Goal: Task Accomplishment & Management: Manage account settings

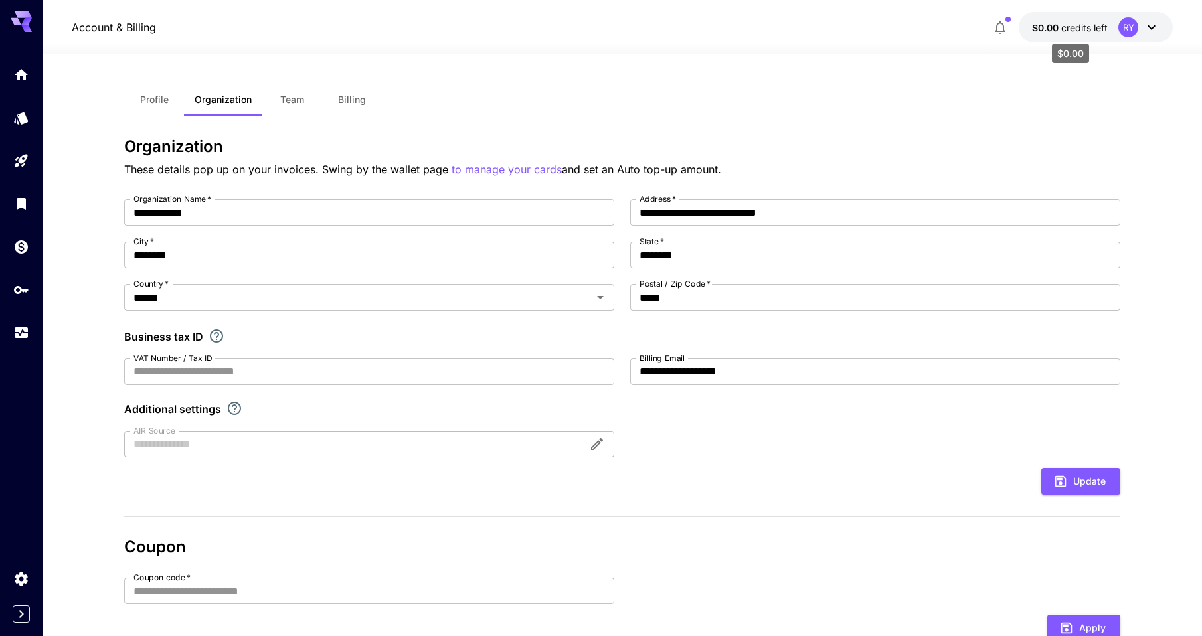
click at [1108, 30] on span "credits left" at bounding box center [1084, 27] width 46 height 11
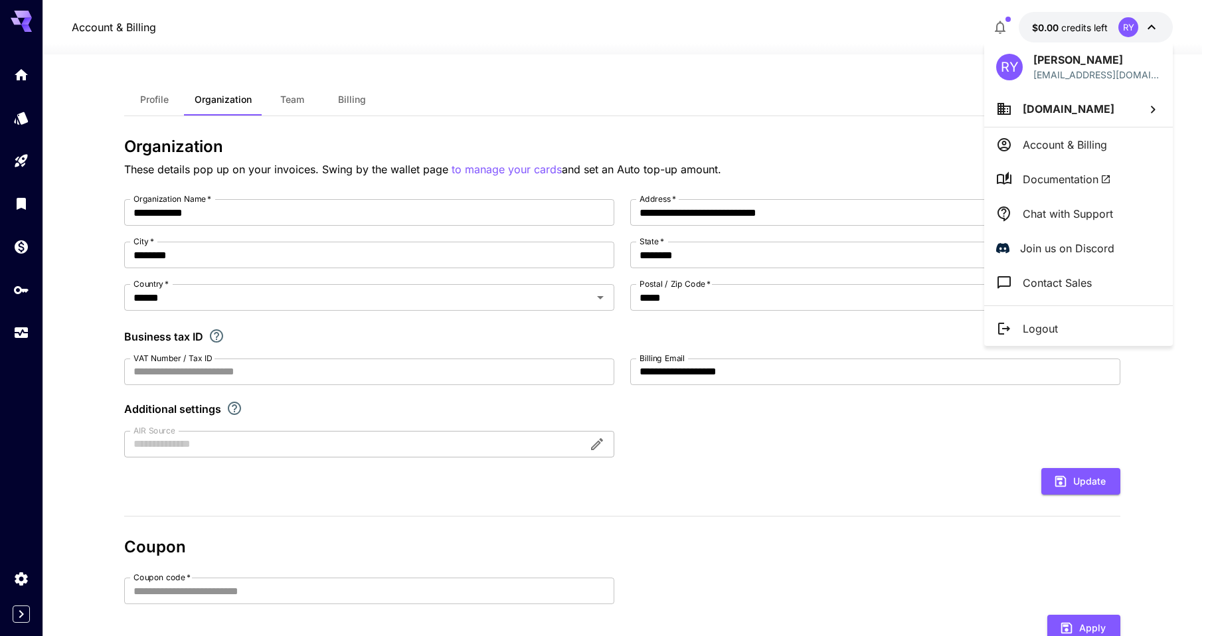
click at [1077, 111] on span "[DOMAIN_NAME]" at bounding box center [1069, 108] width 92 height 13
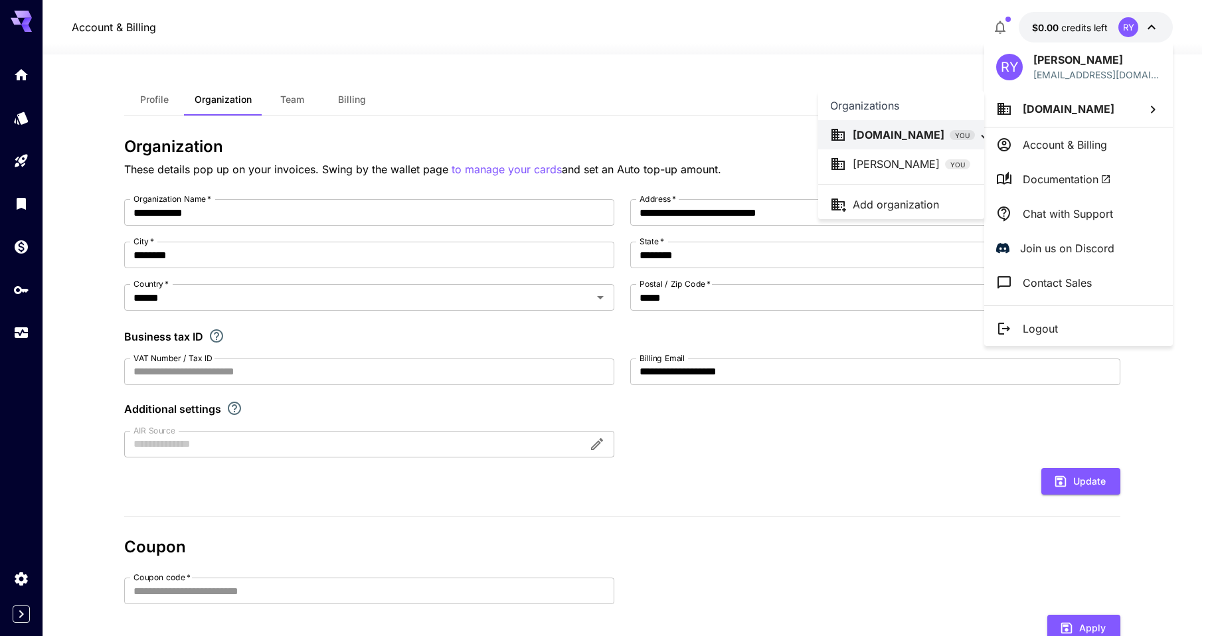
click at [1077, 111] on div at bounding box center [606, 318] width 1212 height 636
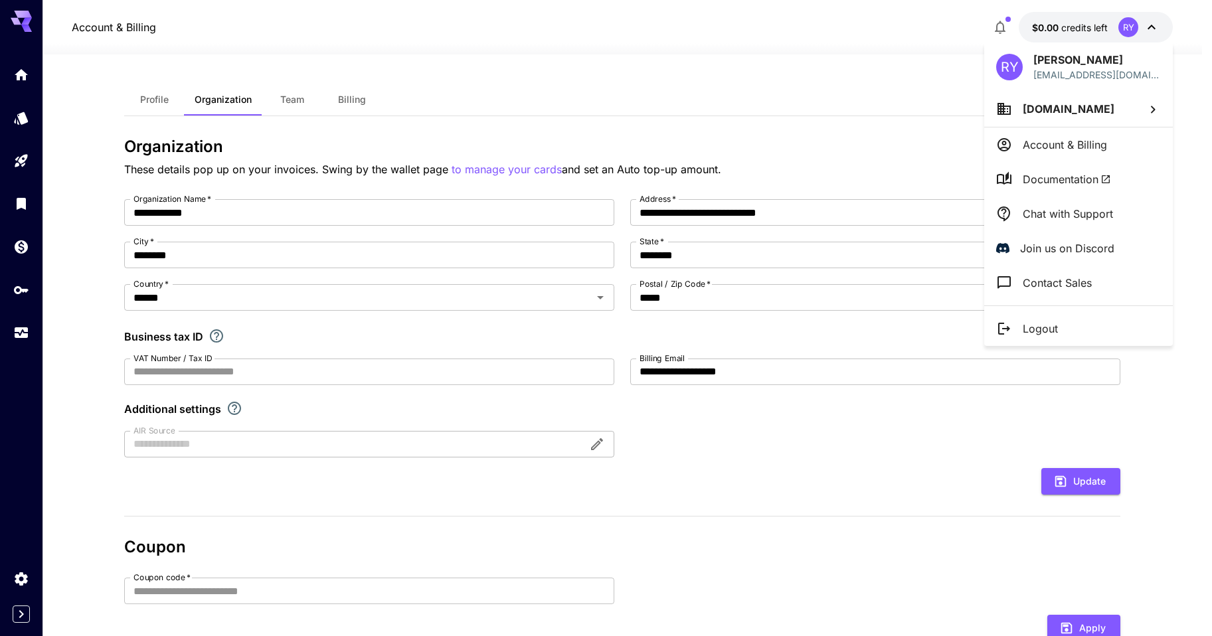
click at [349, 105] on div at bounding box center [606, 318] width 1212 height 636
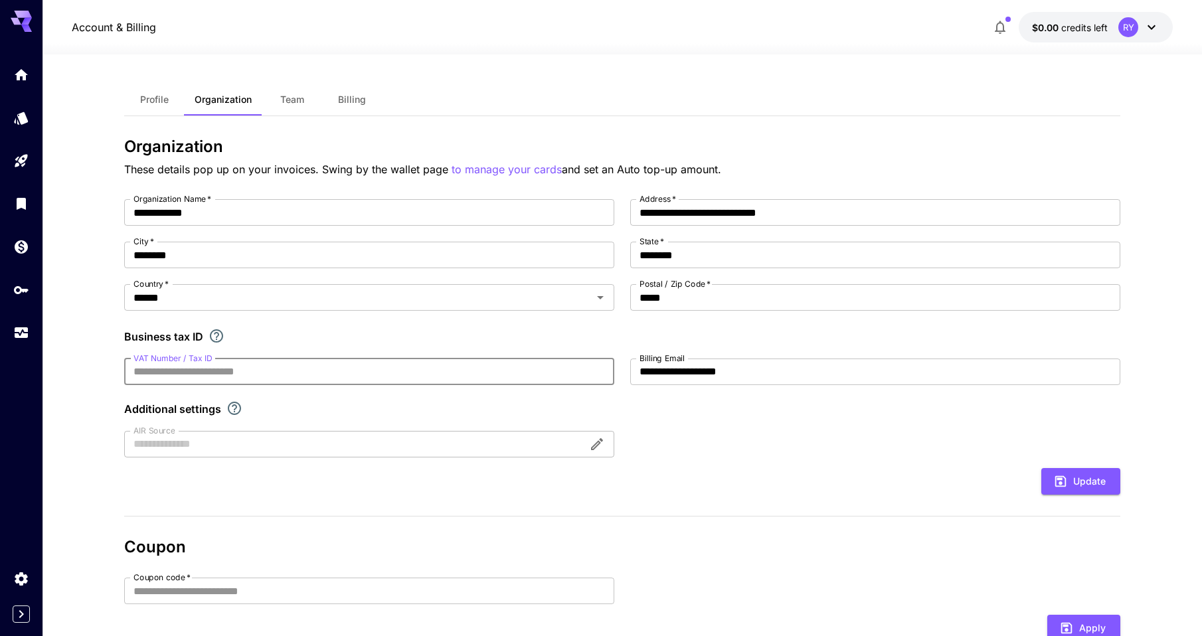
click at [207, 380] on input "VAT Number / Tax ID" at bounding box center [369, 372] width 490 height 27
click at [246, 375] on input "VAT Number / Tax ID" at bounding box center [369, 372] width 490 height 27
click at [354, 101] on span "Billing" at bounding box center [352, 100] width 28 height 12
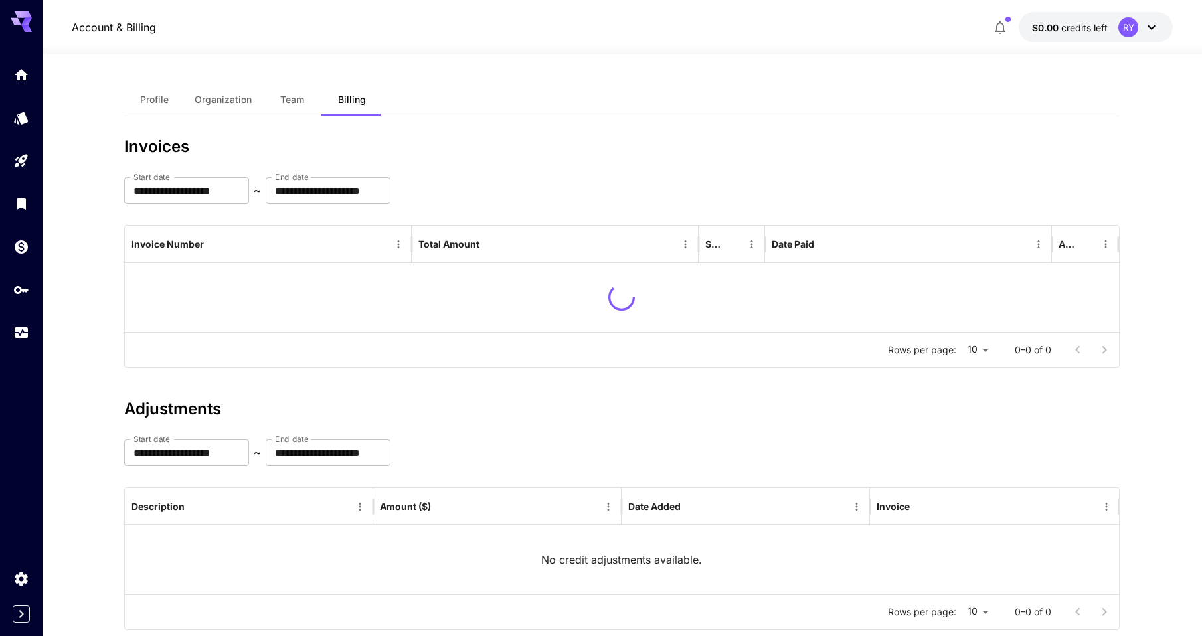
click at [147, 100] on span "Profile" at bounding box center [154, 100] width 29 height 12
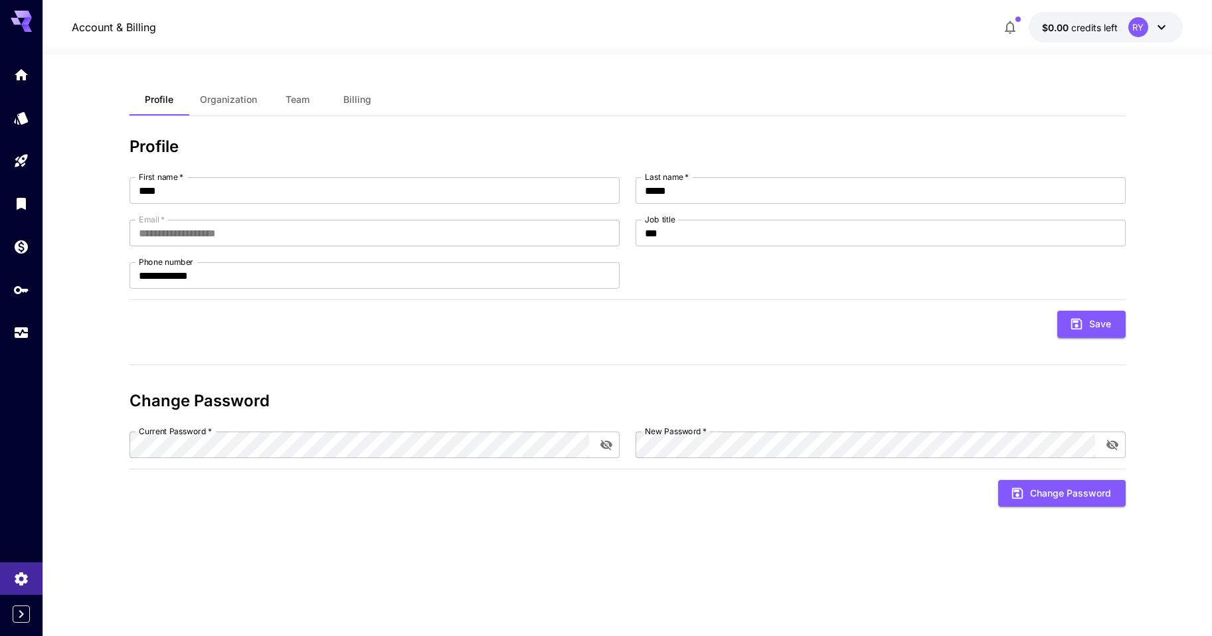
click at [1083, 19] on button "$0.00 credits left RY" at bounding box center [1106, 27] width 154 height 31
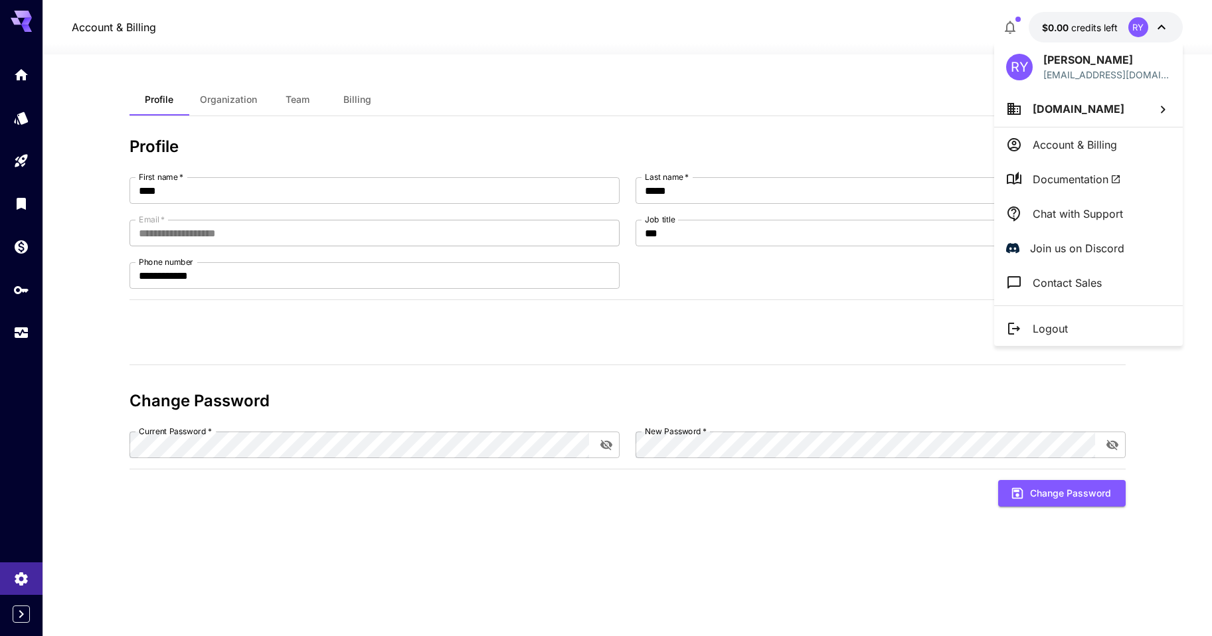
click at [989, 25] on div at bounding box center [606, 318] width 1212 height 636
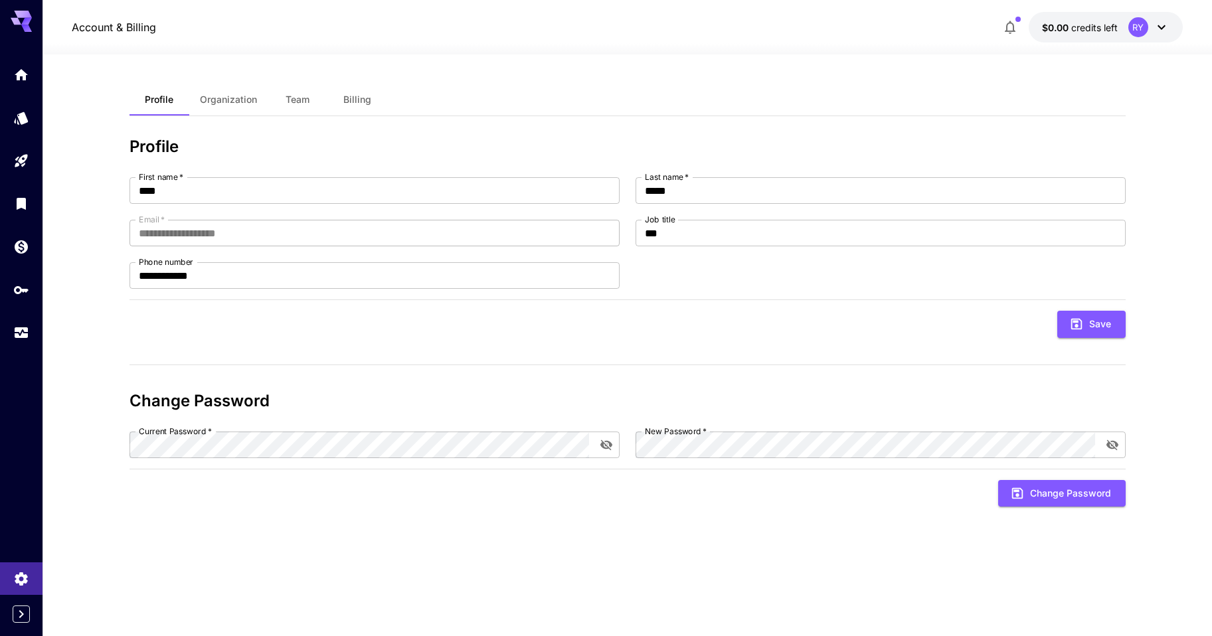
click at [24, 16] on icon at bounding box center [21, 18] width 21 height 14
click at [26, 69] on icon "Home" at bounding box center [23, 71] width 16 height 16
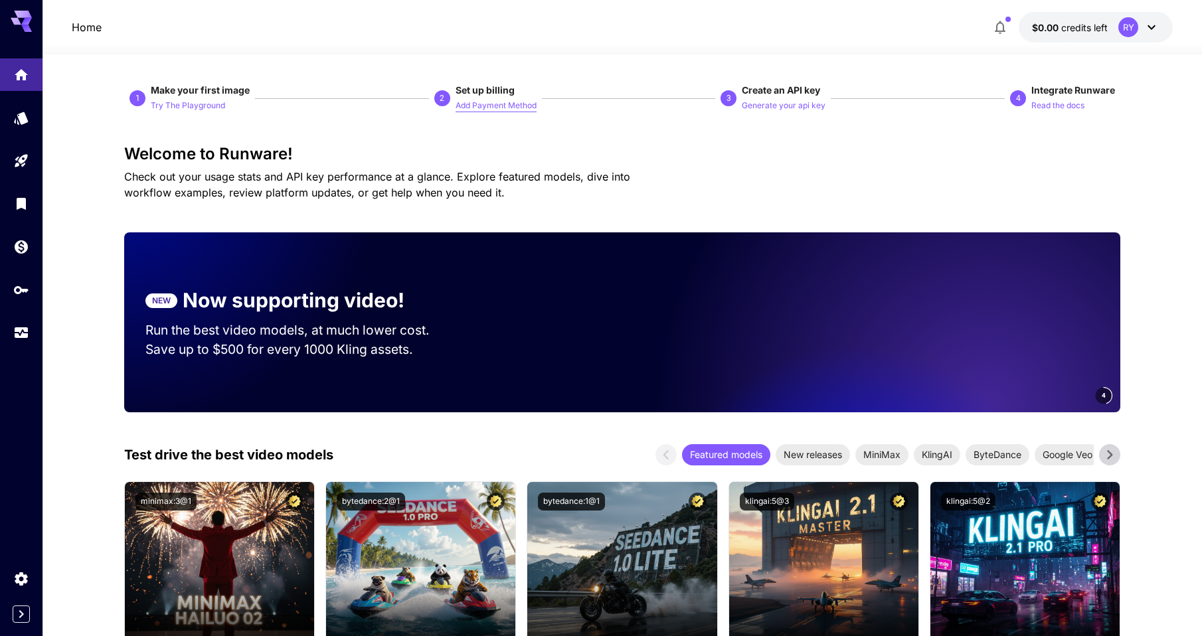
click at [505, 108] on p "Add Payment Method" at bounding box center [496, 106] width 81 height 13
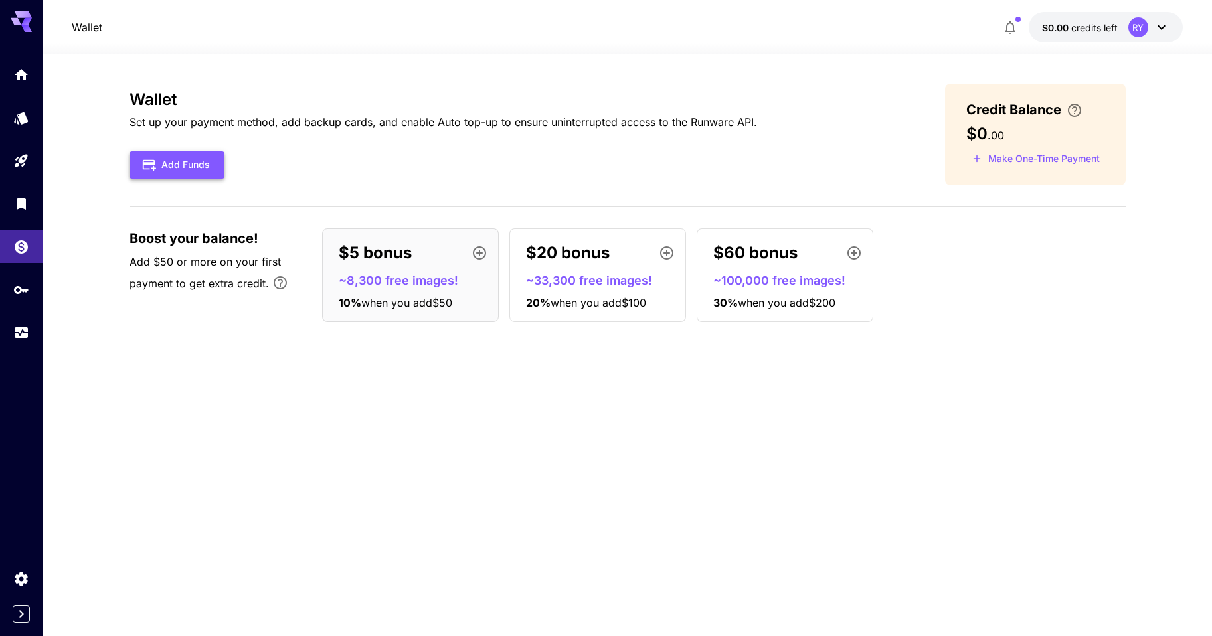
click at [197, 164] on button "Add Funds" at bounding box center [177, 164] width 95 height 27
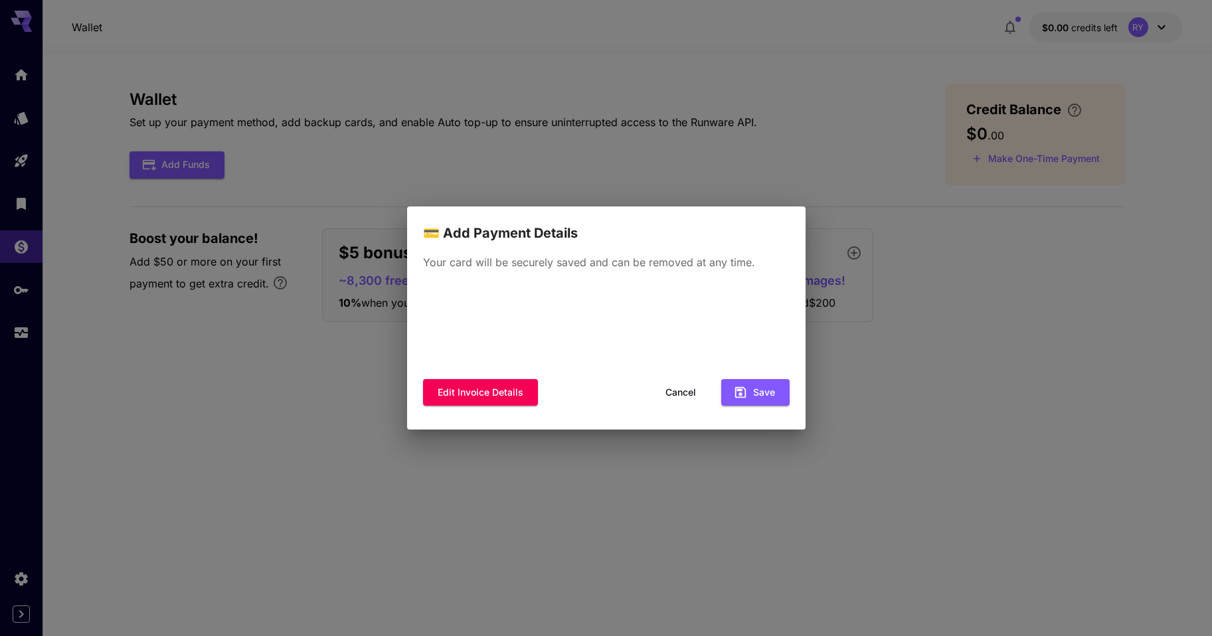
click at [660, 248] on div "Your card will be securely saved and can be removed at any time. Edit invoice d…" at bounding box center [606, 337] width 399 height 187
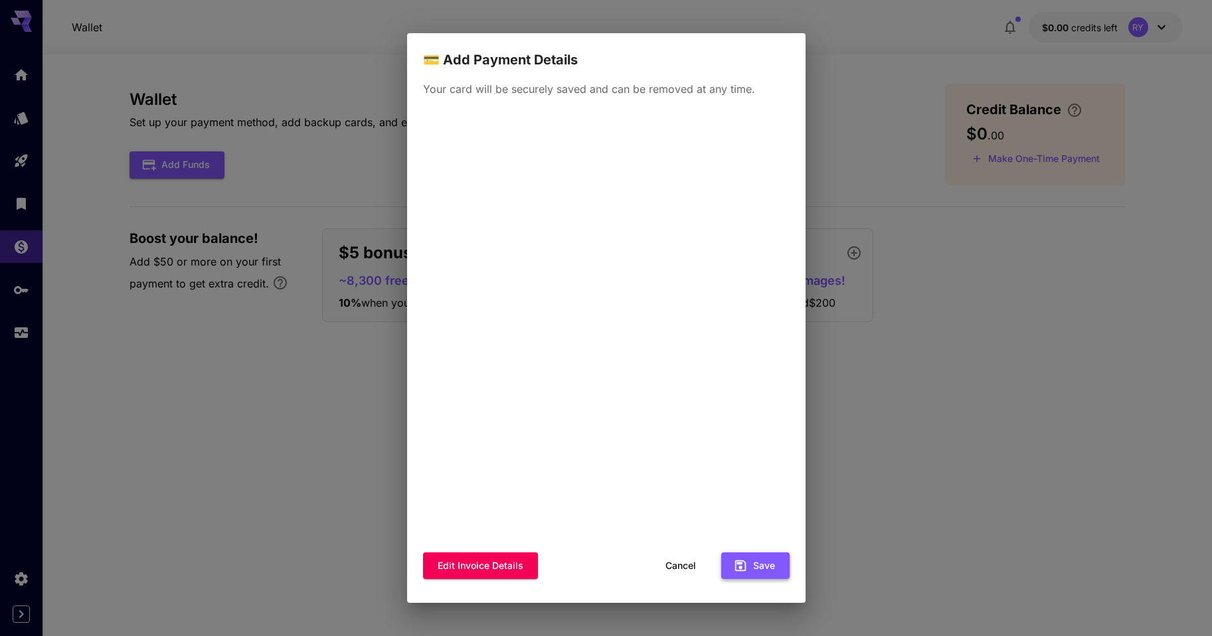
click at [768, 571] on button "Save" at bounding box center [755, 566] width 68 height 27
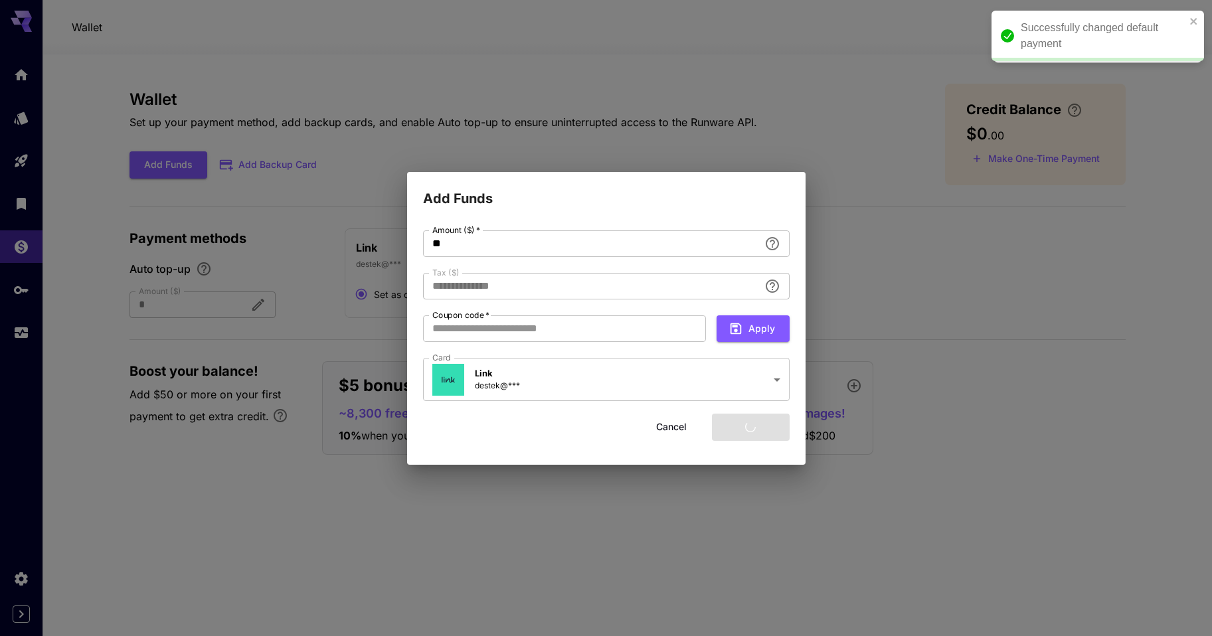
type input "****"
click at [402, 242] on div "**********" at bounding box center [606, 318] width 1212 height 636
type input "**"
type input "****"
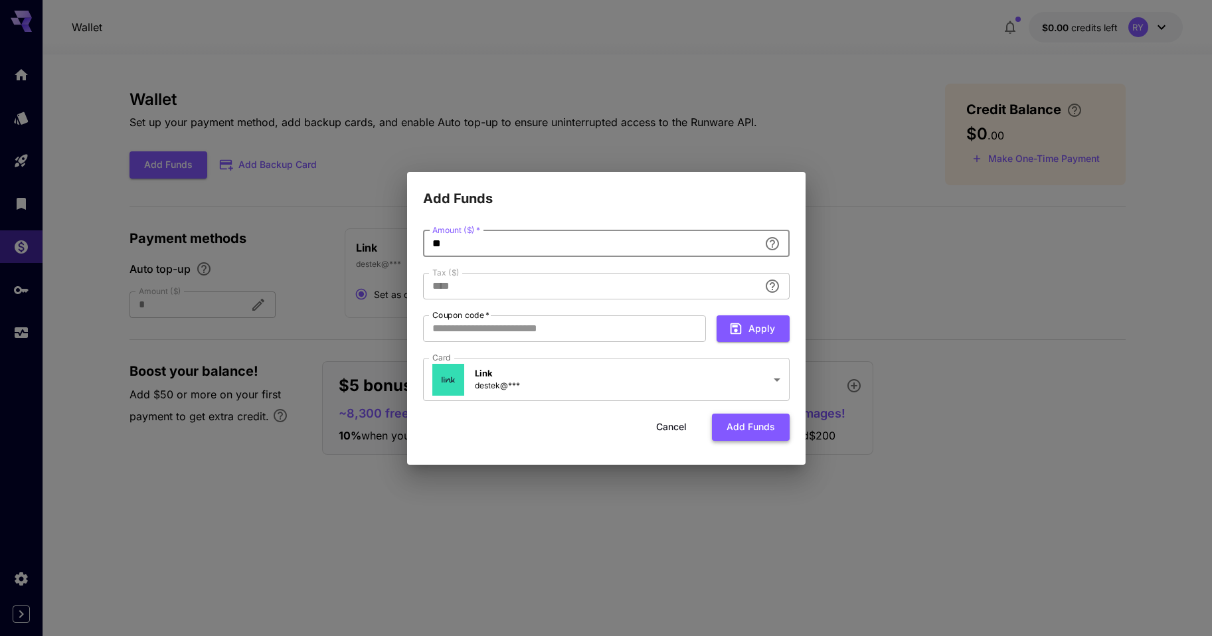
click at [749, 428] on button "Add funds" at bounding box center [751, 427] width 78 height 27
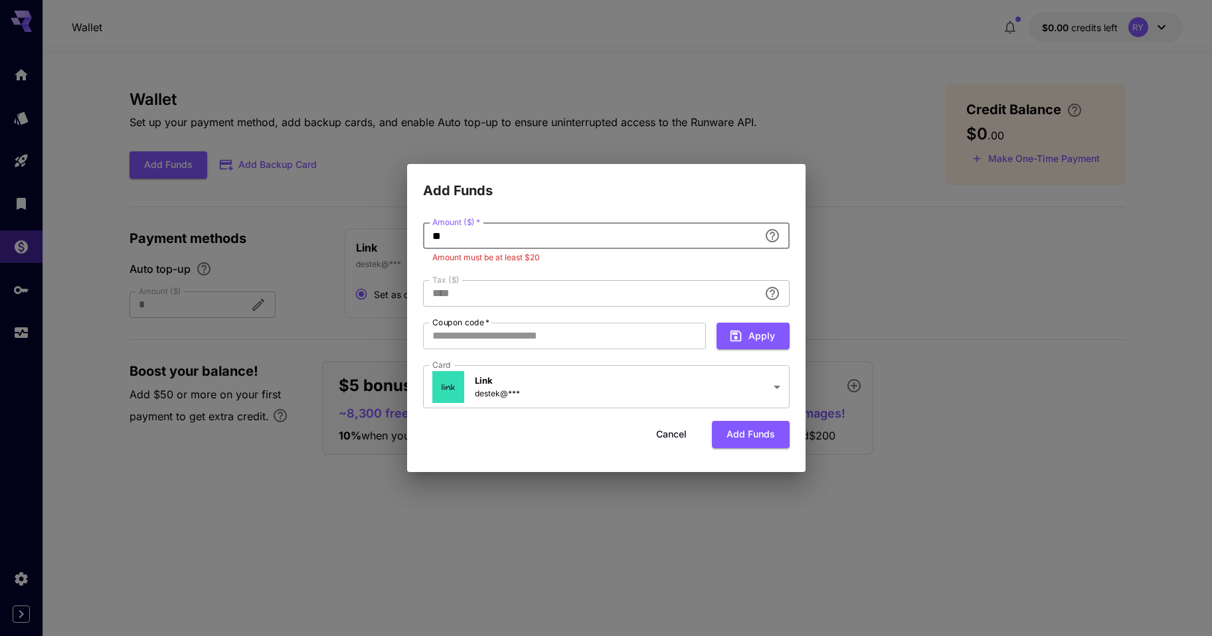
drag, startPoint x: 488, startPoint y: 235, endPoint x: 343, endPoint y: 239, distance: 145.5
click at [343, 239] on div "**********" at bounding box center [606, 318] width 1212 height 636
type input "**"
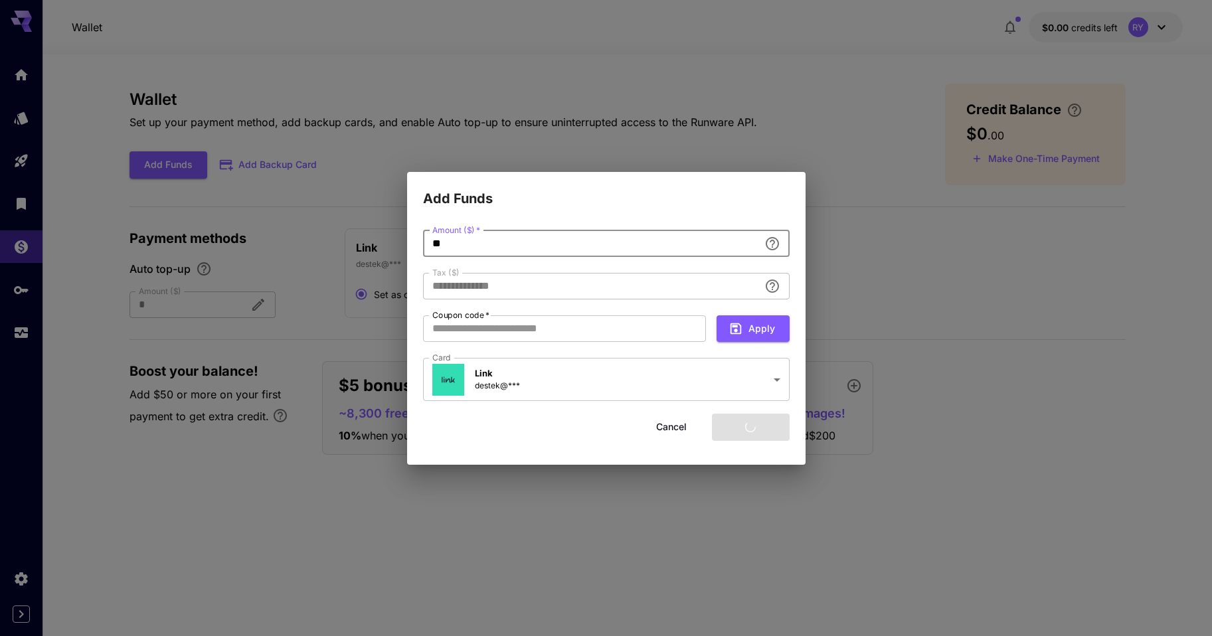
type input "****"
type input "**"
click at [755, 427] on button "Add funds" at bounding box center [751, 427] width 78 height 27
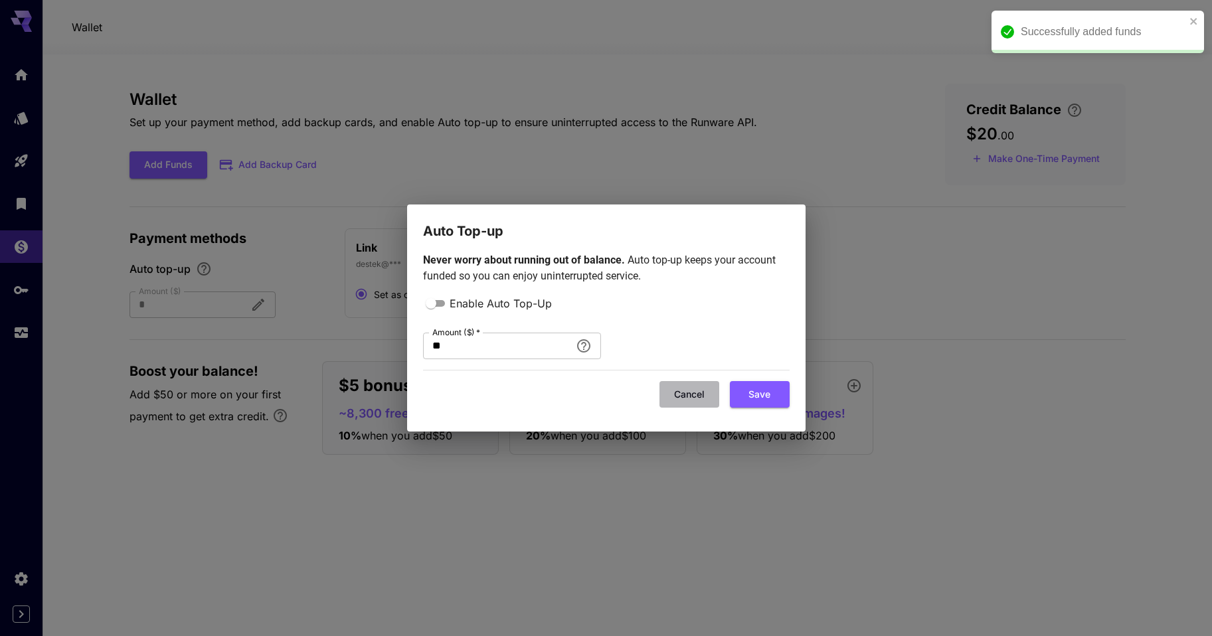
click at [688, 394] on button "Cancel" at bounding box center [690, 394] width 60 height 27
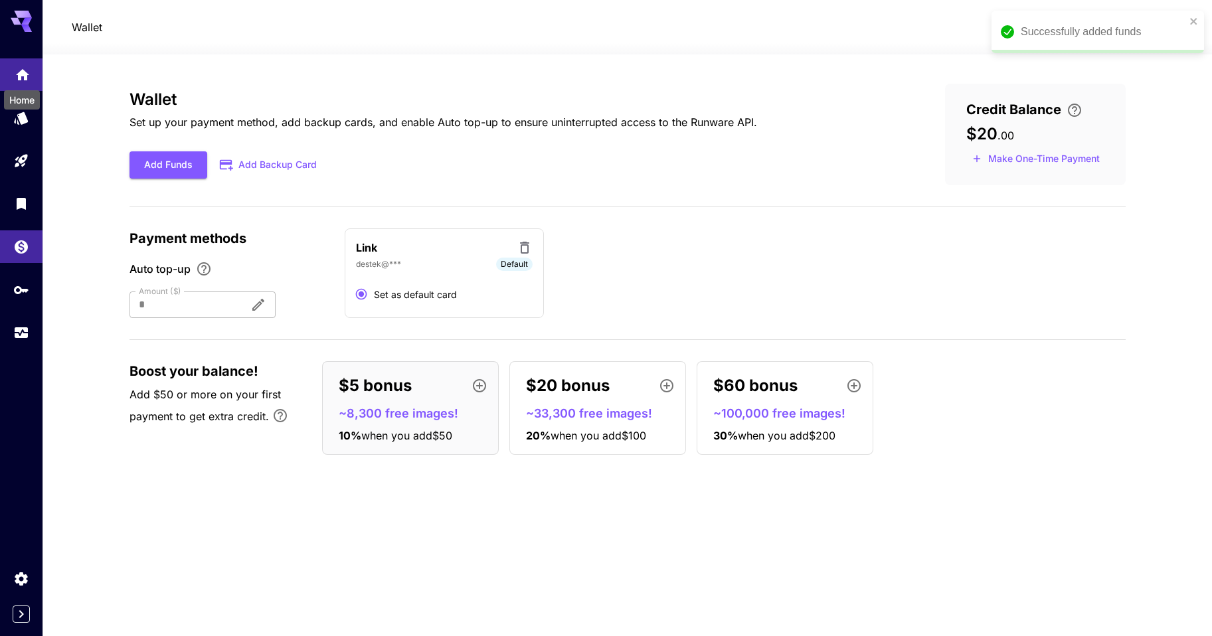
click at [25, 72] on icon "Home" at bounding box center [22, 72] width 13 height 11
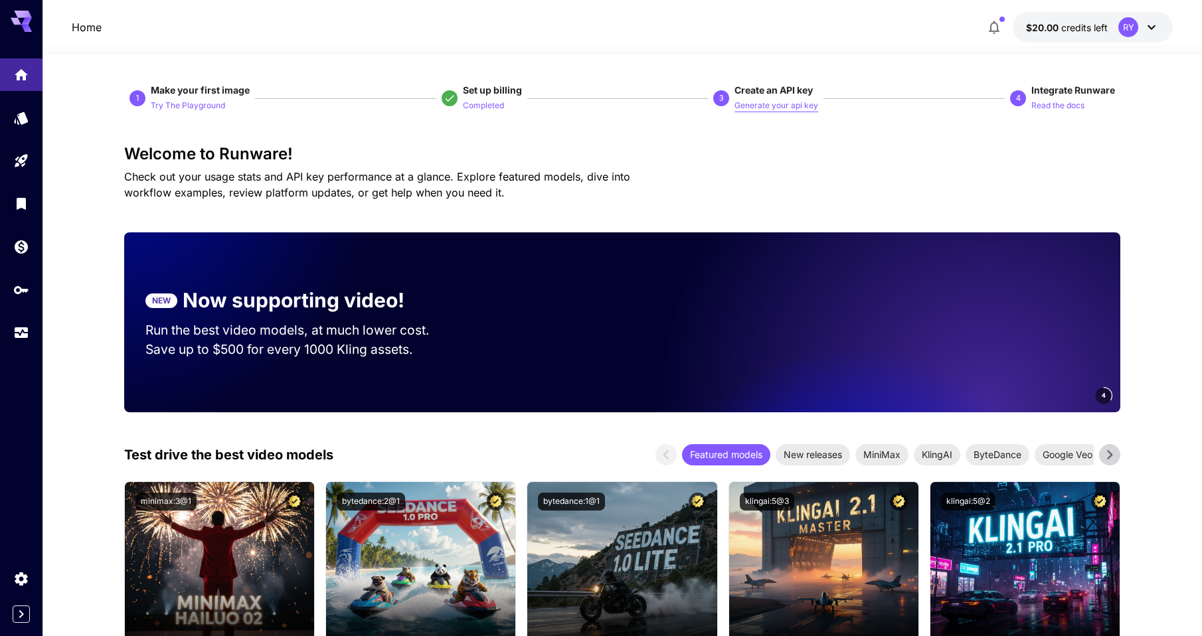
click at [760, 107] on p "Generate your api key" at bounding box center [777, 106] width 84 height 13
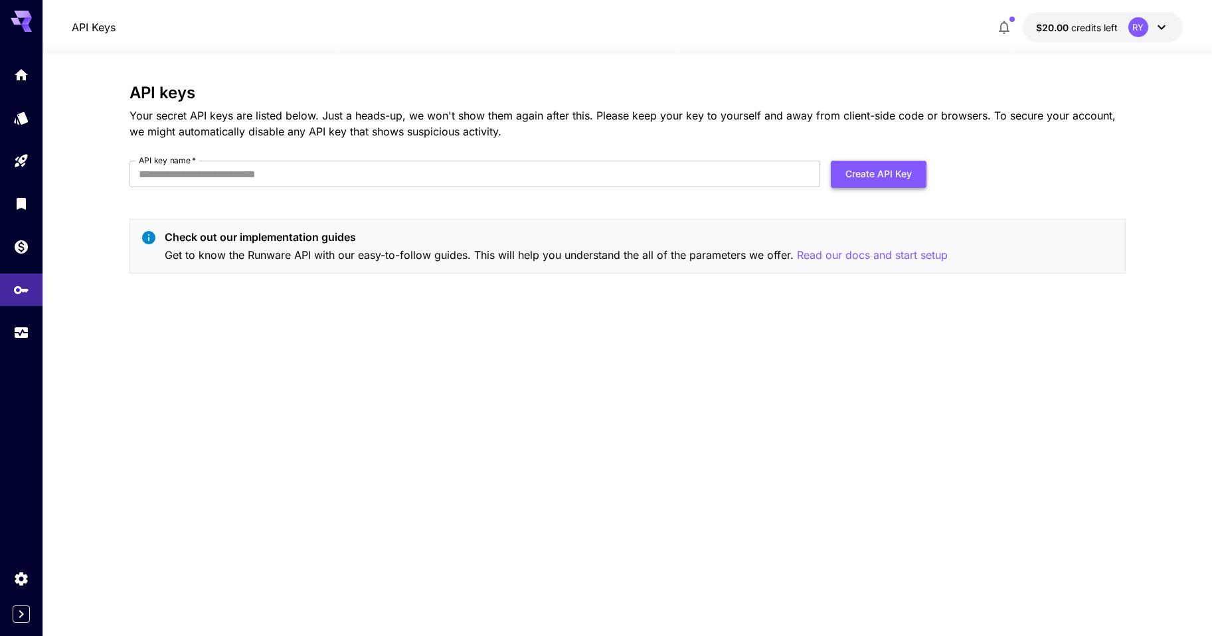
click at [873, 170] on button "Create API Key" at bounding box center [879, 174] width 96 height 27
click at [468, 178] on input "API key name   *" at bounding box center [475, 174] width 691 height 27
type input "*********"
click at [873, 180] on button "Create API Key" at bounding box center [879, 174] width 96 height 27
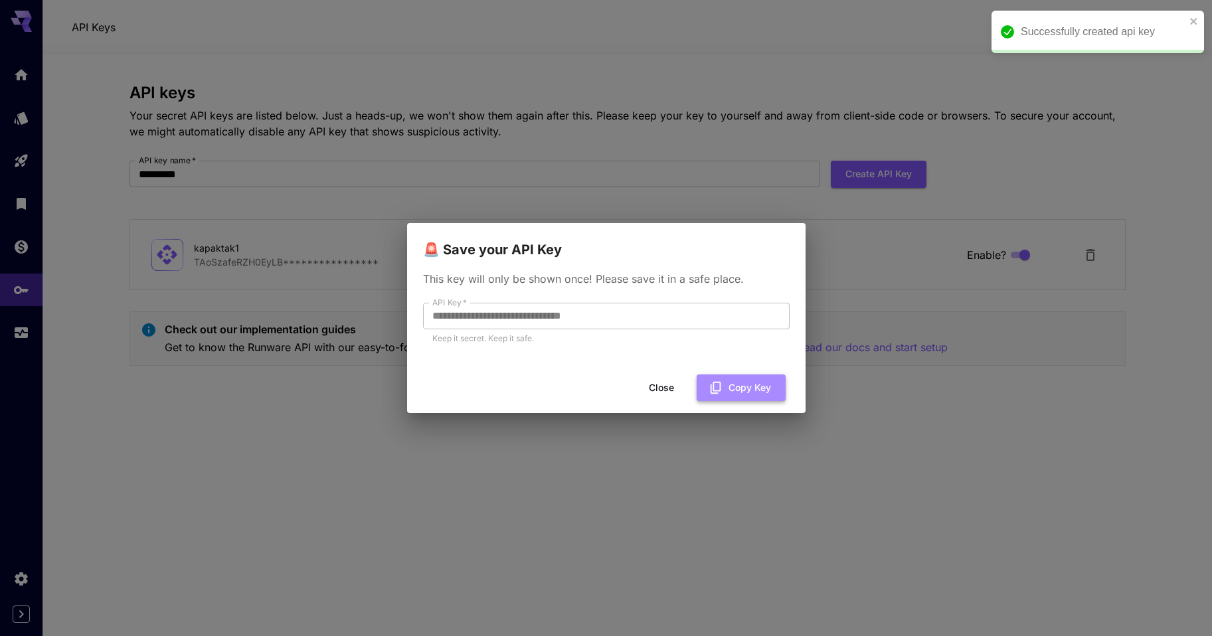
click at [748, 389] on button "Copy Key" at bounding box center [741, 388] width 89 height 27
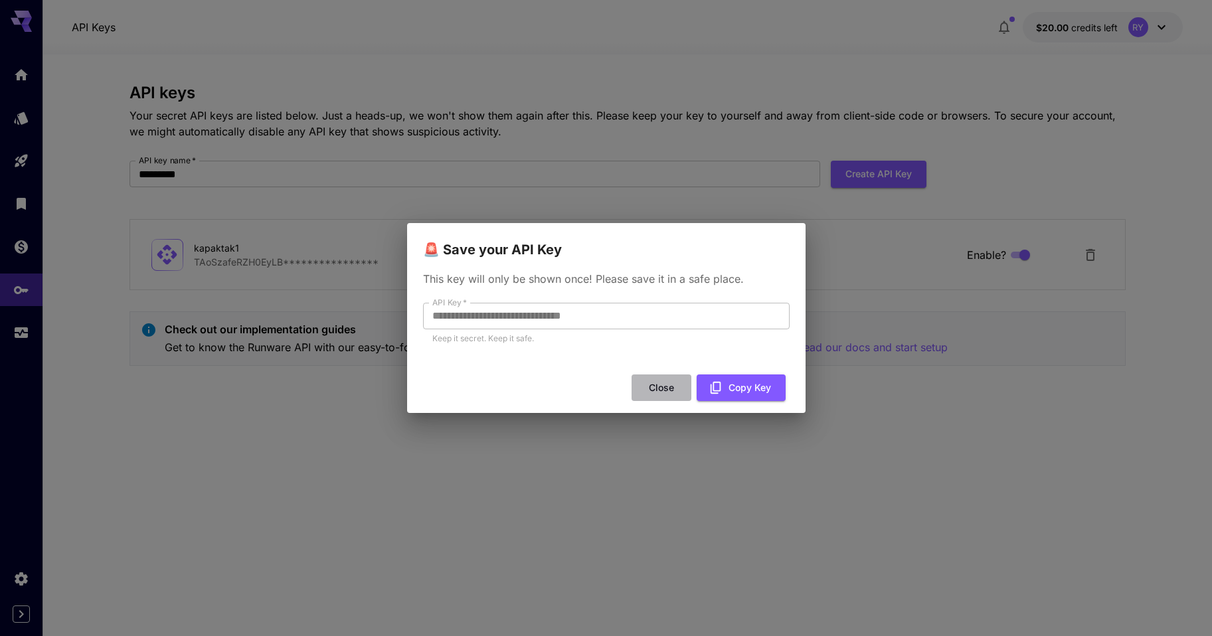
click at [658, 391] on button "Close" at bounding box center [662, 388] width 60 height 27
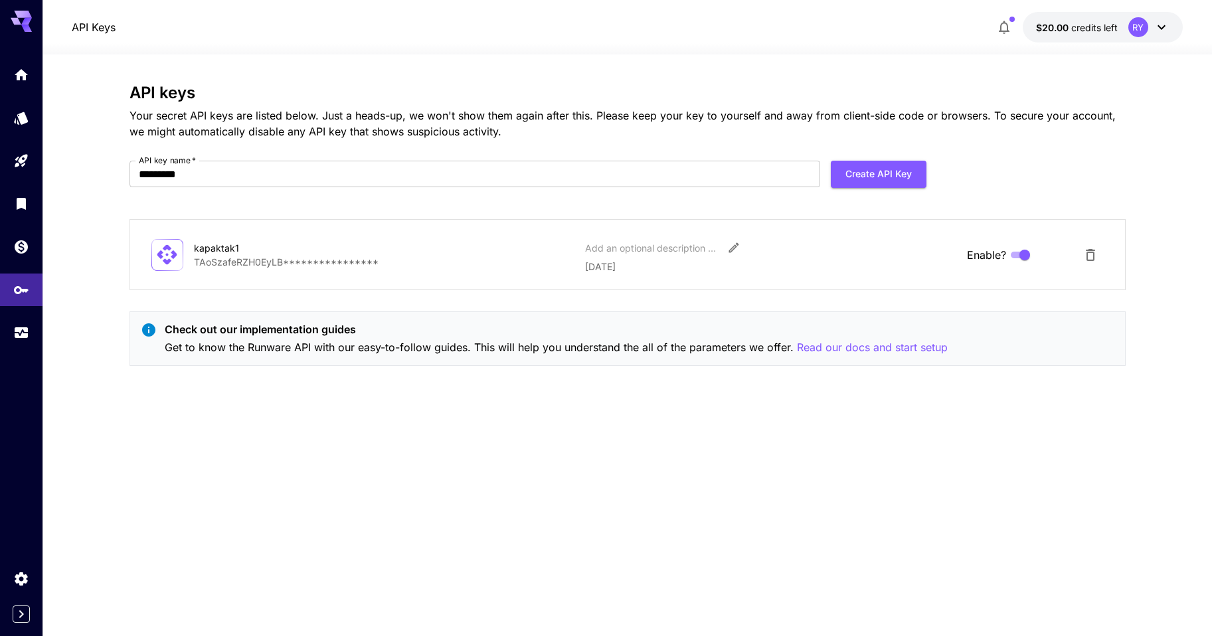
click at [792, 56] on div "**********" at bounding box center [628, 345] width 996 height 582
click at [31, 74] on link at bounding box center [21, 74] width 43 height 33
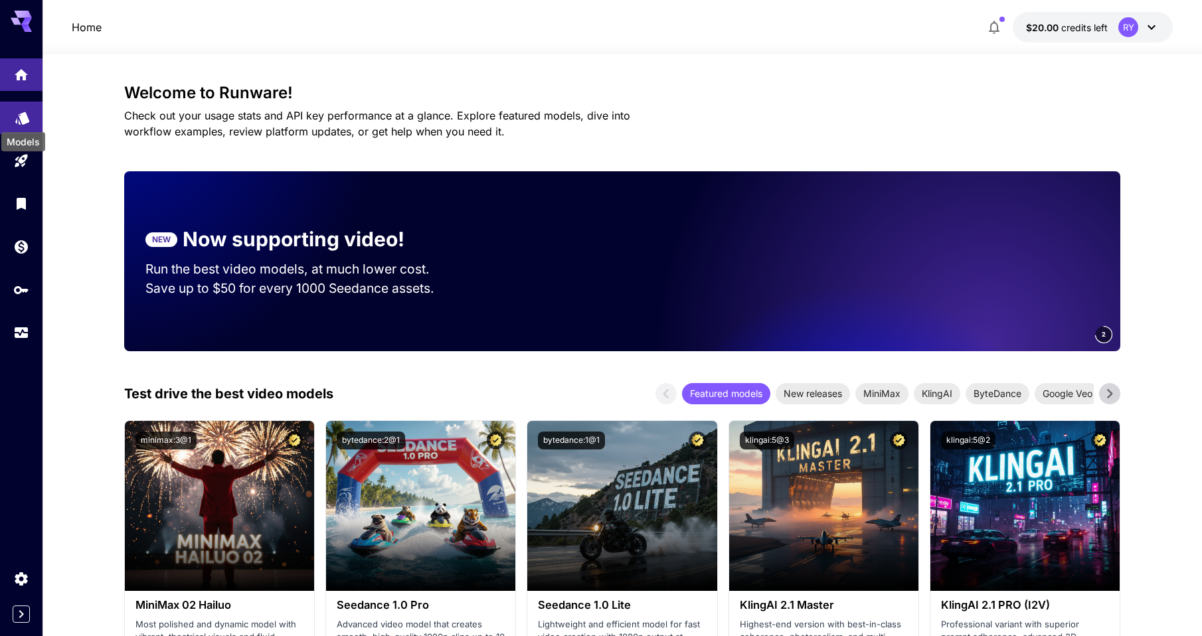
click at [25, 118] on icon "Models" at bounding box center [22, 114] width 14 height 13
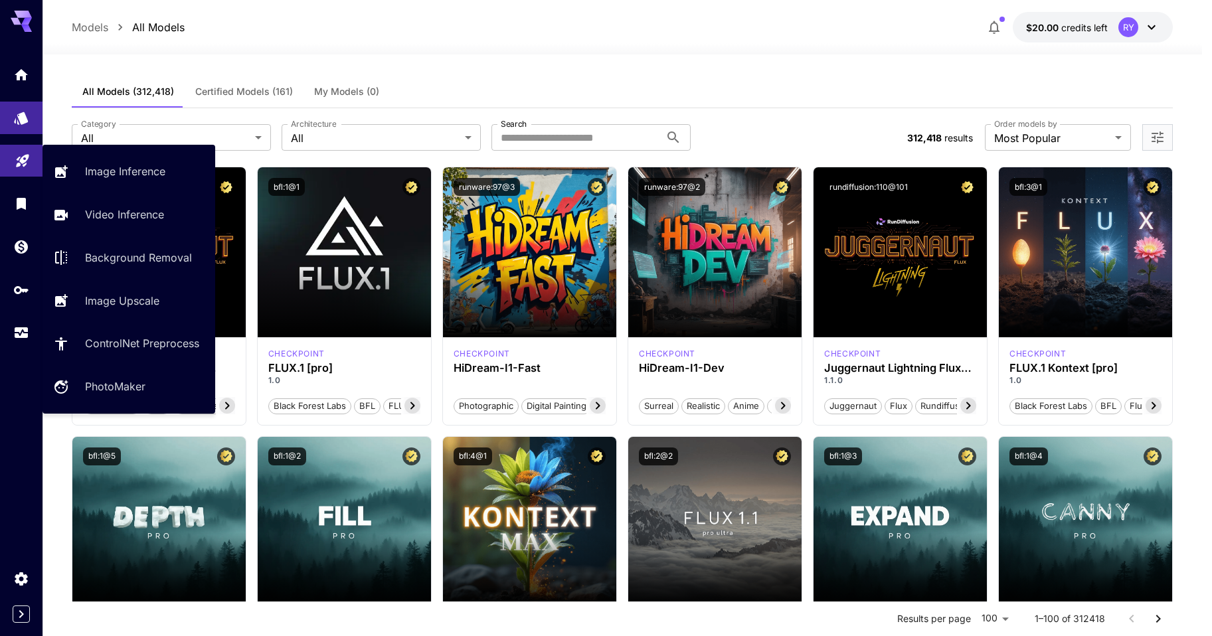
click at [21, 158] on icon "Playground" at bounding box center [22, 157] width 13 height 13
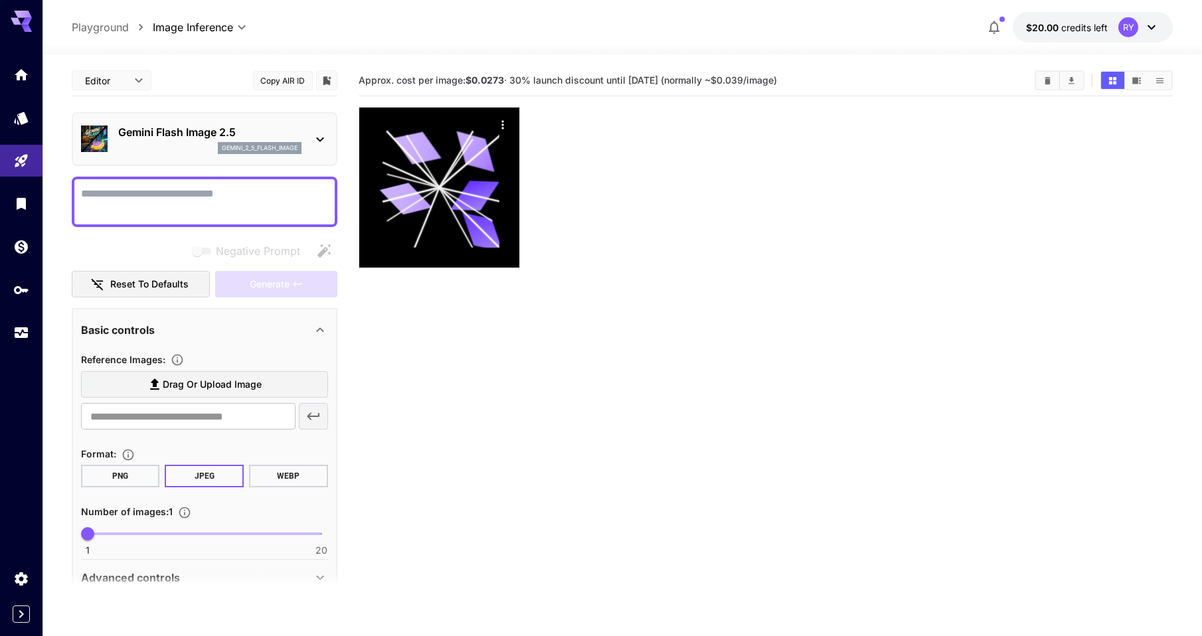
click at [228, 132] on p "Gemini Flash Image 2.5" at bounding box center [209, 132] width 183 height 16
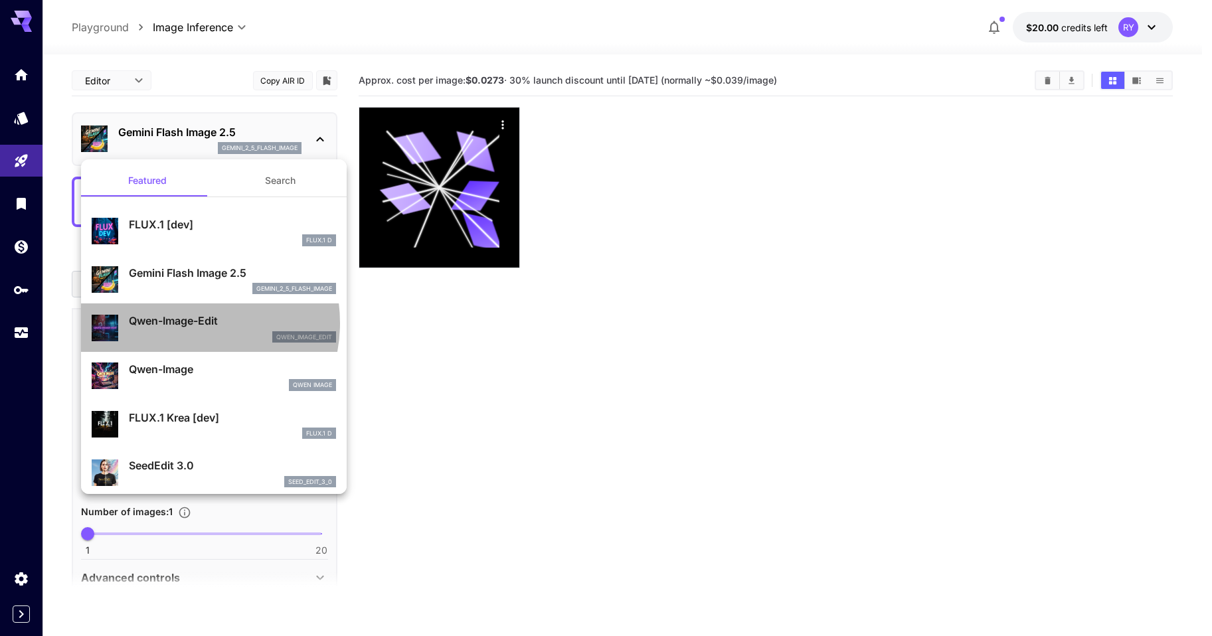
click at [185, 323] on p "Qwen-Image-Edit" at bounding box center [232, 321] width 207 height 16
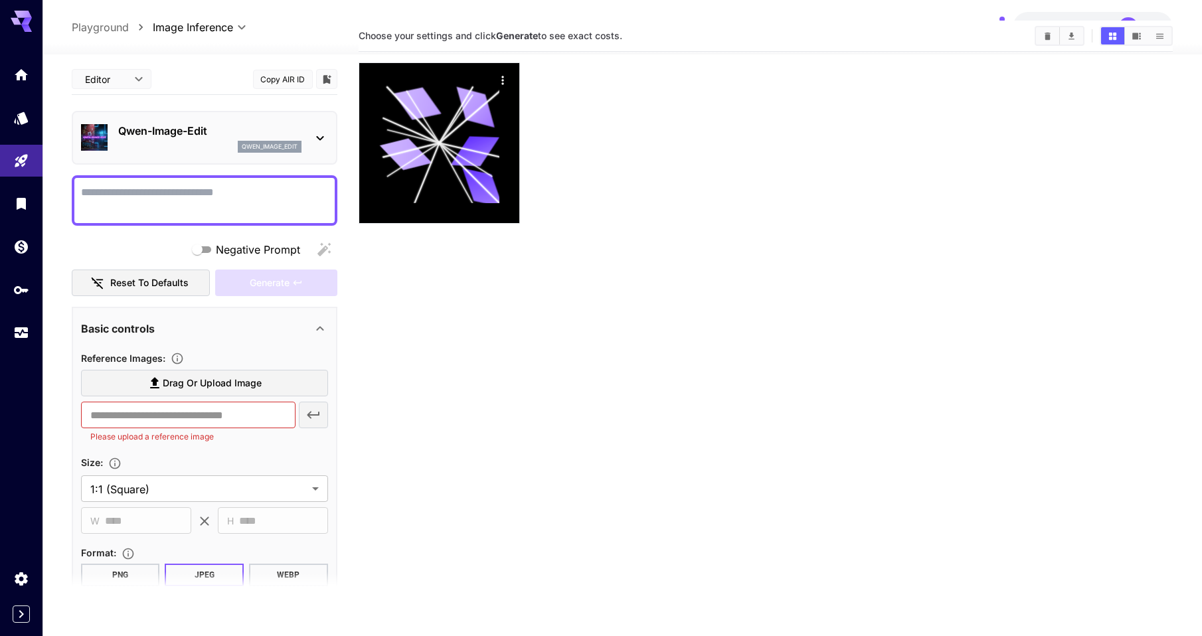
scroll to position [33, 0]
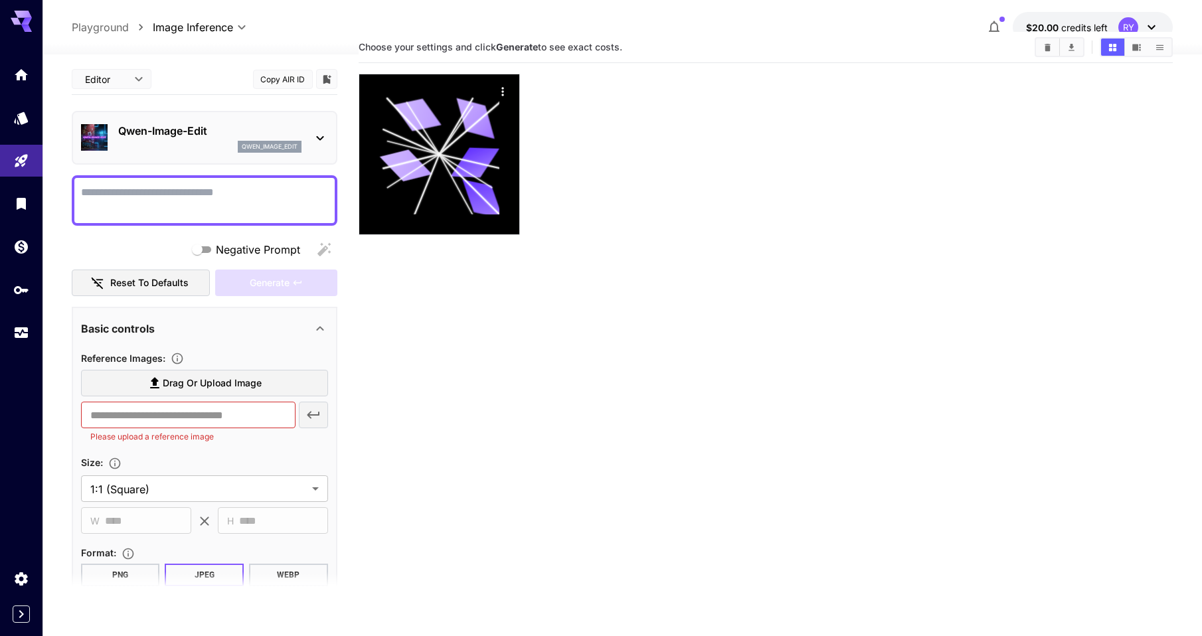
click at [198, 141] on div "qwen_image_edit" at bounding box center [209, 147] width 183 height 12
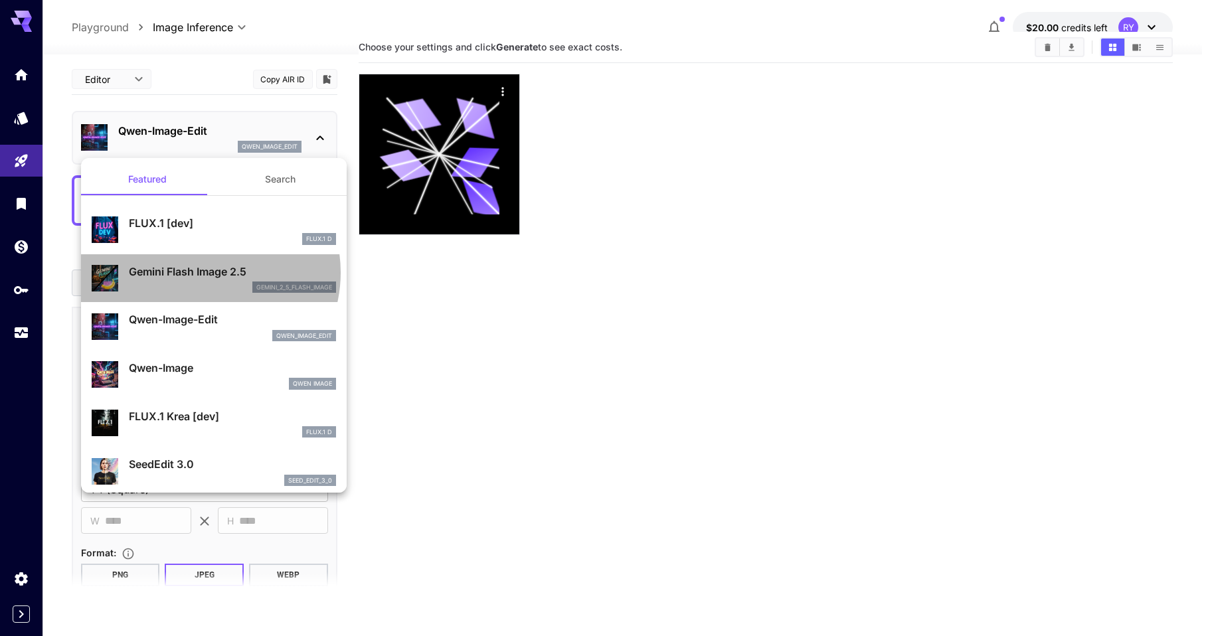
click at [205, 273] on p "Gemini Flash Image 2.5" at bounding box center [232, 272] width 207 height 16
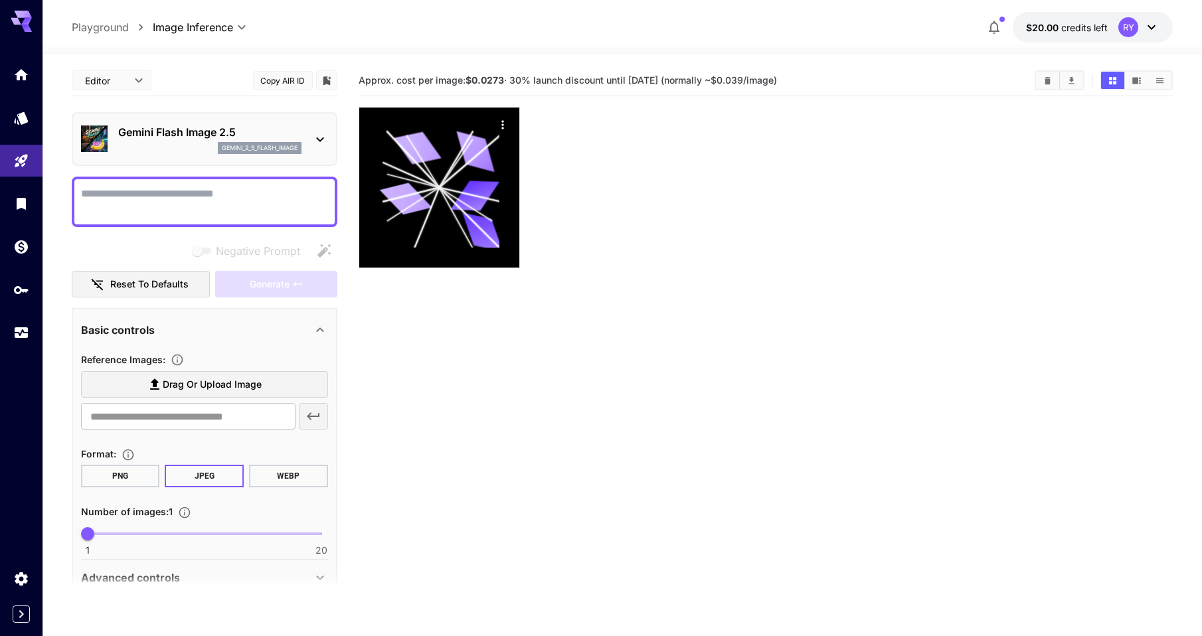
click at [171, 129] on p "Gemini Flash Image 2.5" at bounding box center [209, 132] width 183 height 16
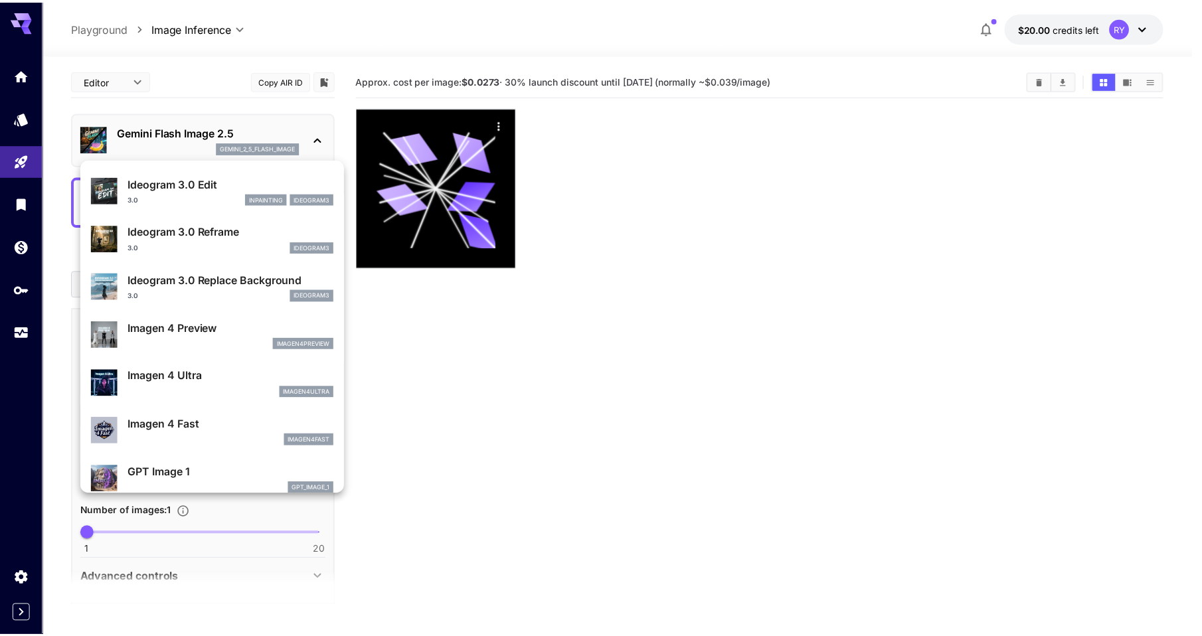
scroll to position [522, 0]
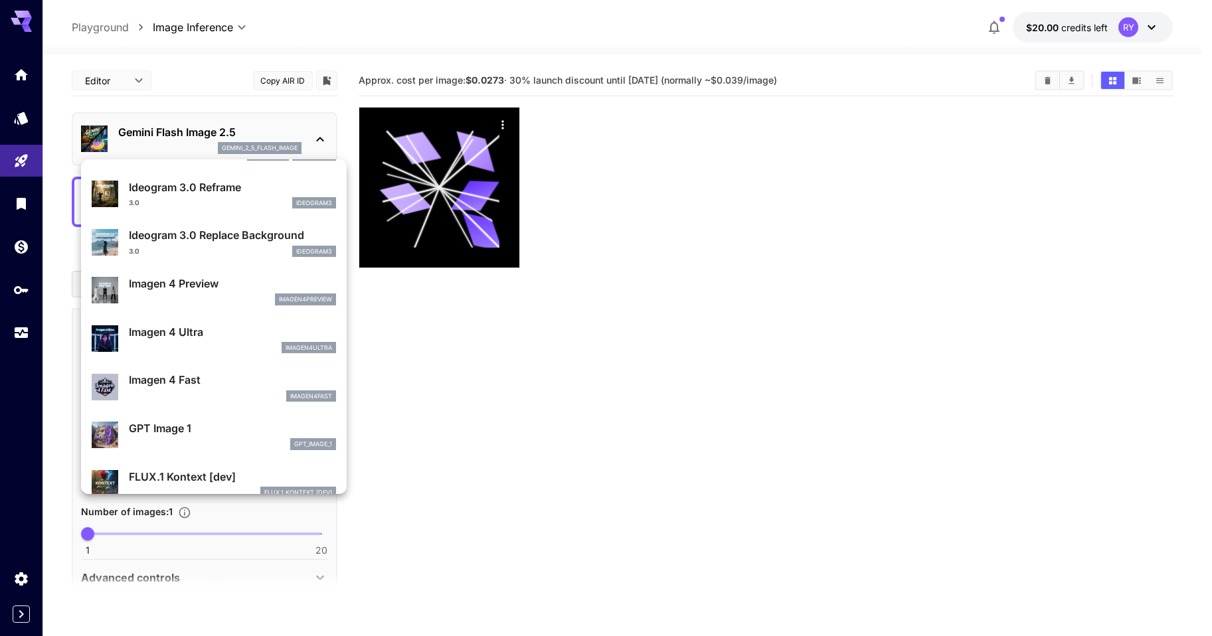
click at [202, 138] on div at bounding box center [606, 318] width 1212 height 636
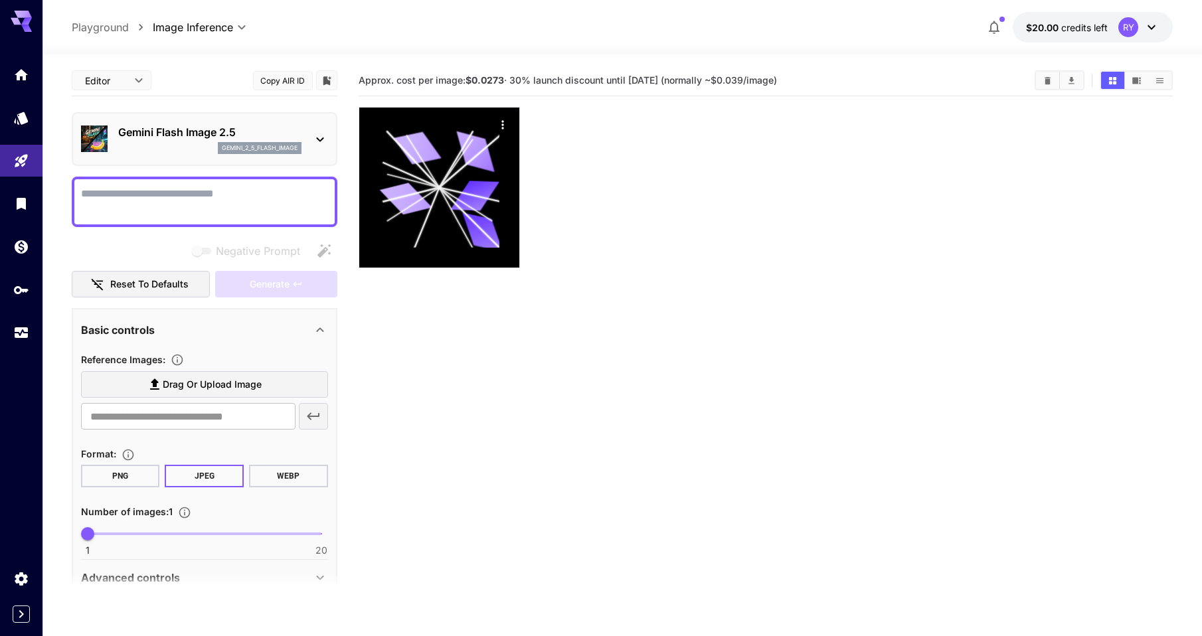
drag, startPoint x: 784, startPoint y: 80, endPoint x: 768, endPoint y: 81, distance: 16.0
click at [768, 81] on span "Approx. cost per image: $0.0273 · 30% launch discount until [DATE] (normally ~$…" at bounding box center [568, 79] width 418 height 11
copy span "039"
click at [734, 109] on div at bounding box center [766, 187] width 815 height 161
click at [209, 143] on div "gemini_2_5_flash_image" at bounding box center [209, 148] width 183 height 12
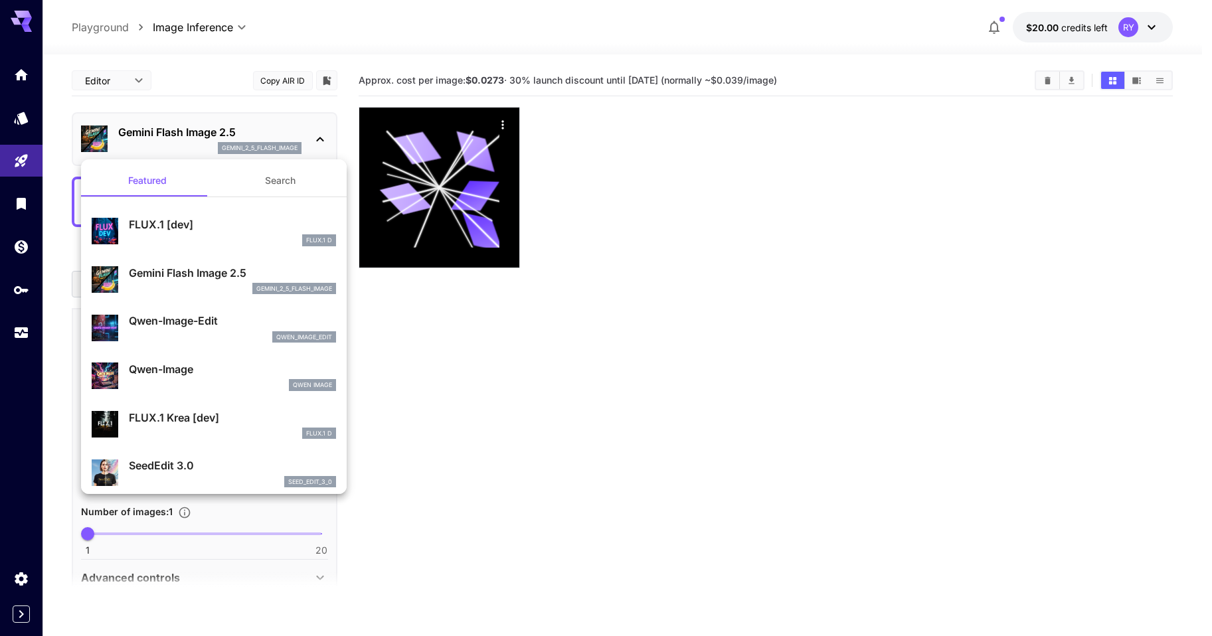
click at [746, 201] on div at bounding box center [606, 318] width 1212 height 636
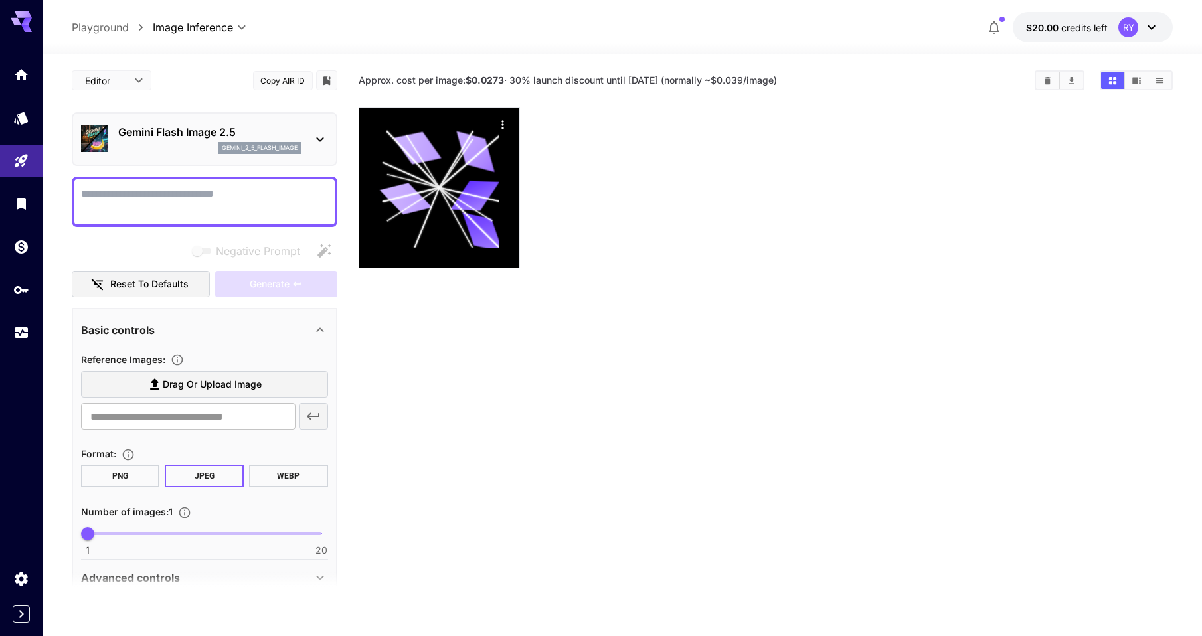
drag, startPoint x: 784, startPoint y: 78, endPoint x: 771, endPoint y: 79, distance: 12.6
click at [771, 79] on span "Approx. cost per image: $0.0273 · 30% launch discount until [DATE] (normally ~$…" at bounding box center [568, 79] width 418 height 11
click at [768, 83] on span "Approx. cost per image: $0.0273 · 30% launch discount until [DATE] (normally ~$…" at bounding box center [568, 79] width 418 height 11
drag, startPoint x: 785, startPoint y: 82, endPoint x: 758, endPoint y: 82, distance: 26.6
click at [758, 82] on span "Approx. cost per image: $0.0273 · 30% launch discount until [DATE] (normally ~$…" at bounding box center [568, 79] width 418 height 11
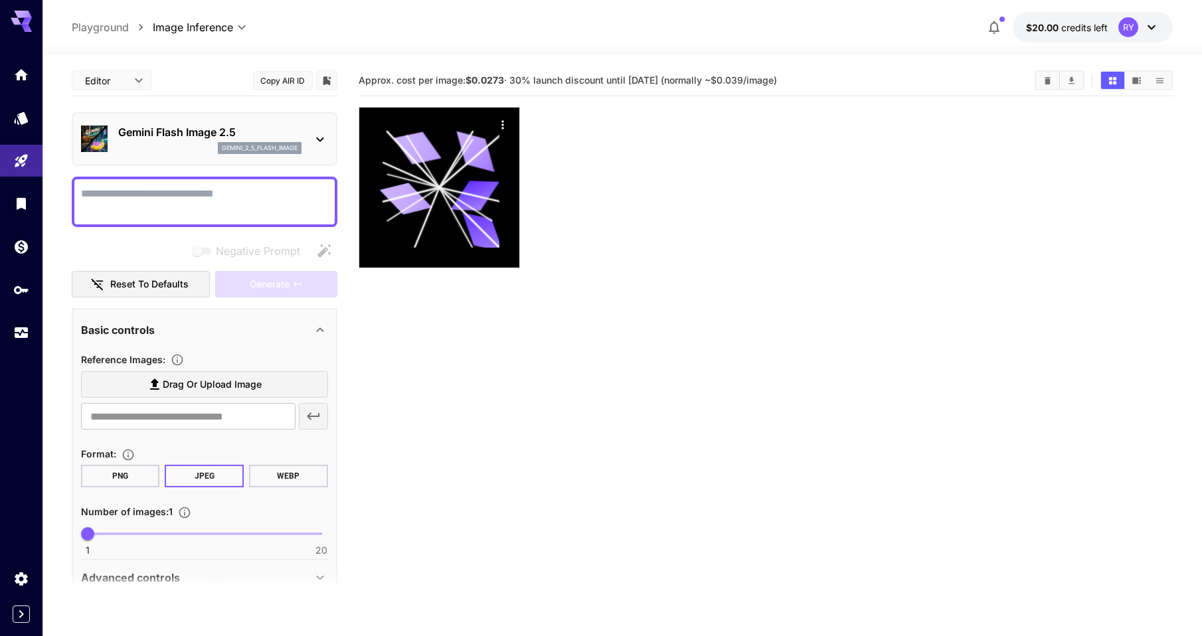
copy span "0.039"
